Goal: Task Accomplishment & Management: Use online tool/utility

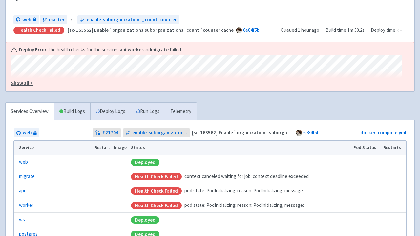
scroll to position [76, 0]
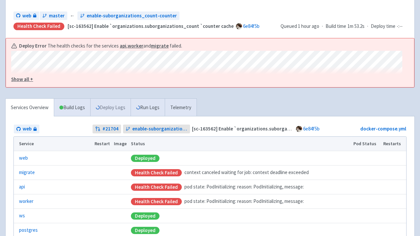
click at [107, 104] on link "Deploy Logs" at bounding box center [110, 108] width 40 height 18
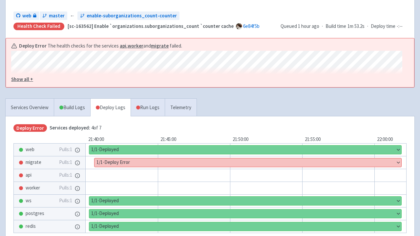
click at [121, 162] on button "Show details" at bounding box center [248, 163] width 307 height 9
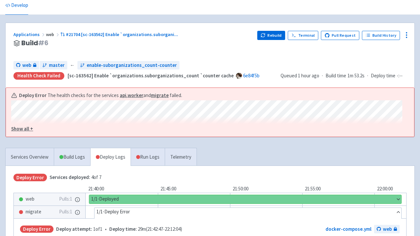
scroll to position [15, 0]
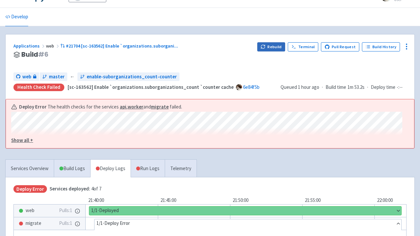
click at [278, 46] on button "Rebuild" at bounding box center [271, 46] width 28 height 9
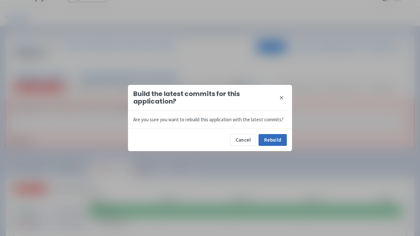
click at [270, 142] on button "Rebuild" at bounding box center [273, 140] width 28 height 12
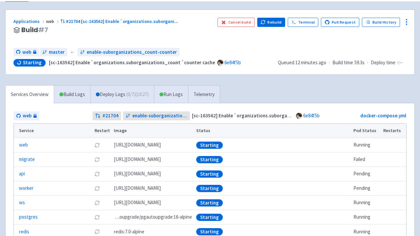
scroll to position [40, 0]
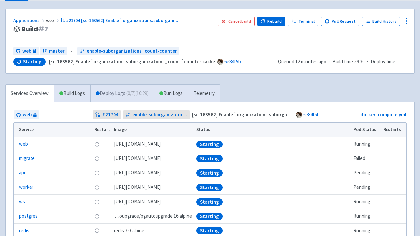
click at [121, 93] on link "Deploy Logs ( 0 / 7 ) (10:29)" at bounding box center [122, 94] width 64 height 18
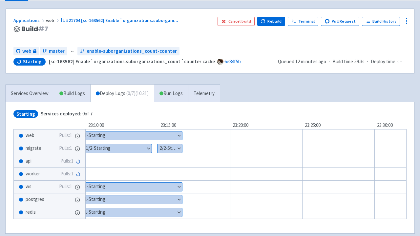
click at [129, 148] on button "Show details" at bounding box center [118, 148] width 68 height 9
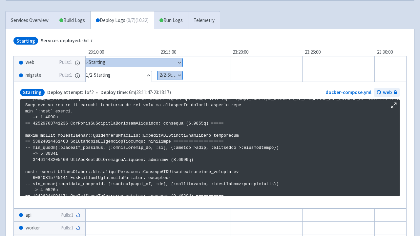
scroll to position [117, 0]
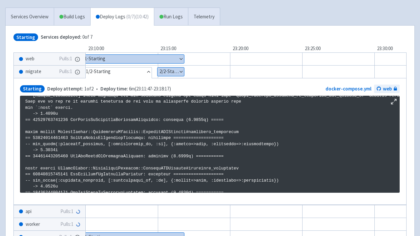
click at [170, 70] on button "Show details" at bounding box center [171, 72] width 27 height 9
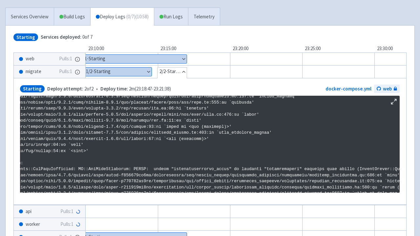
scroll to position [484, 28]
